Goal: Task Accomplishment & Management: Use online tool/utility

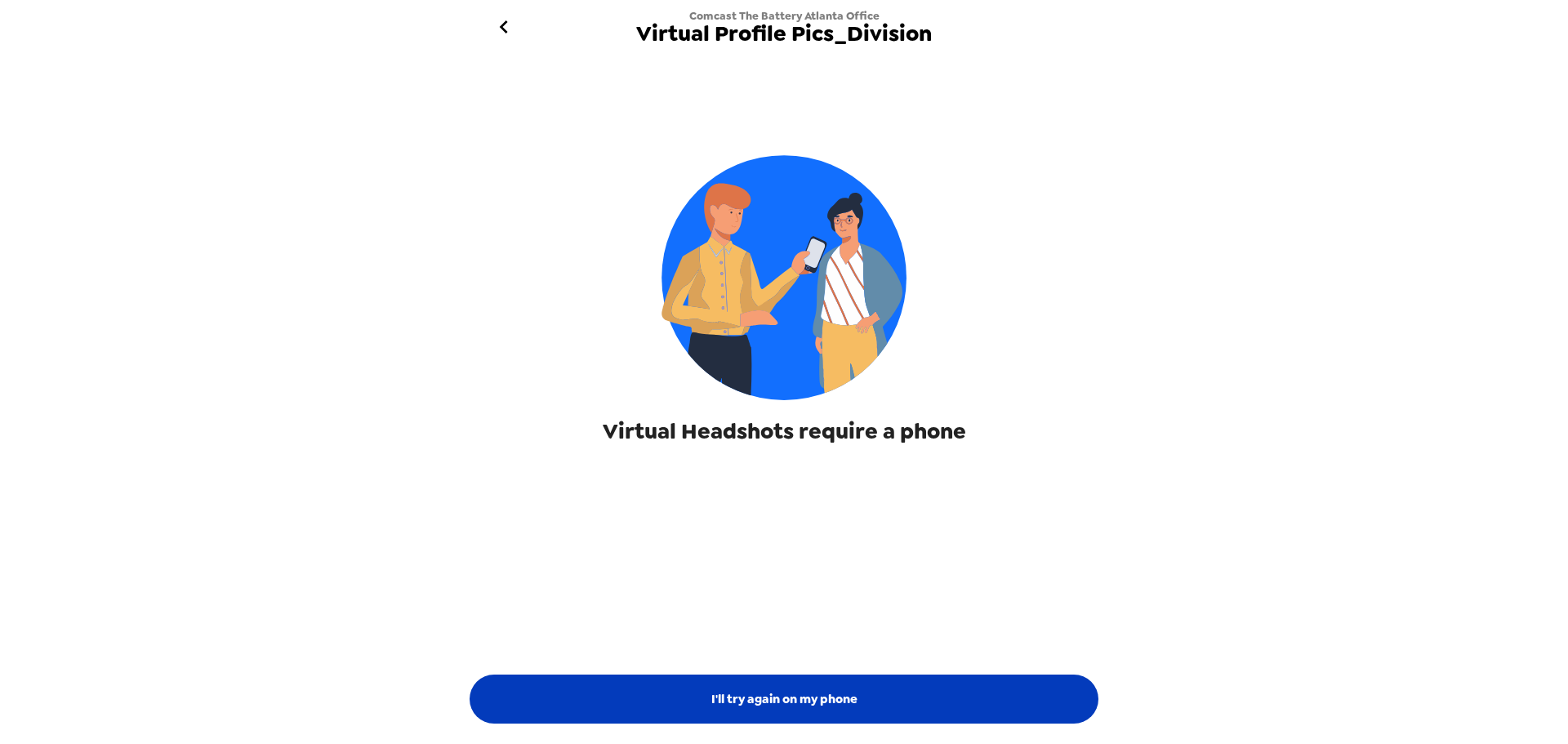
click at [828, 698] on button "I'll try again on my phone" at bounding box center [784, 698] width 629 height 49
